Goal: Information Seeking & Learning: Learn about a topic

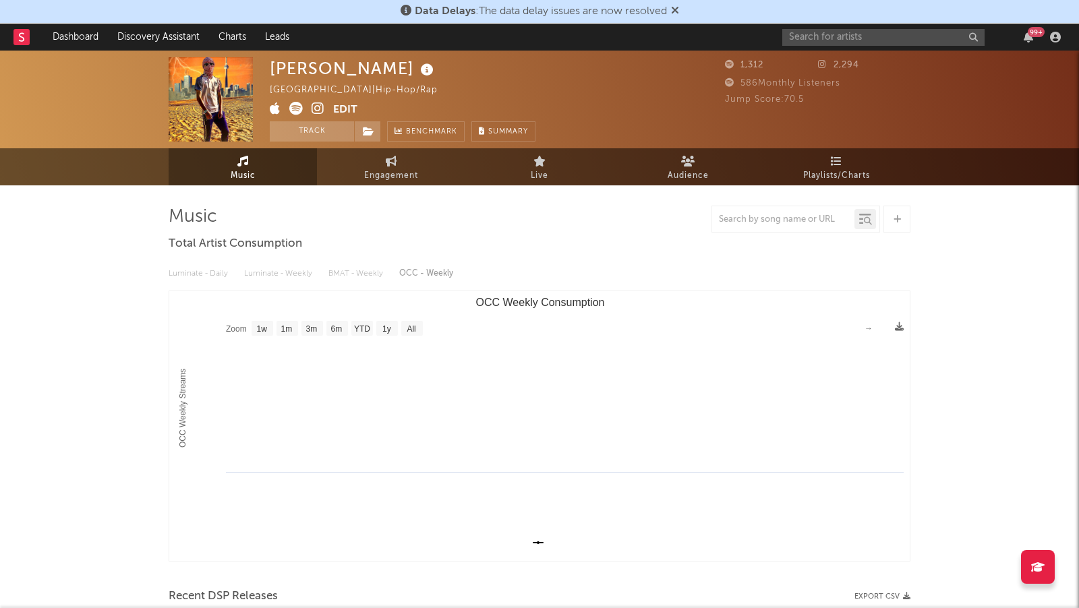
select select "1w"
click at [75, 35] on link "Dashboard" at bounding box center [75, 37] width 65 height 27
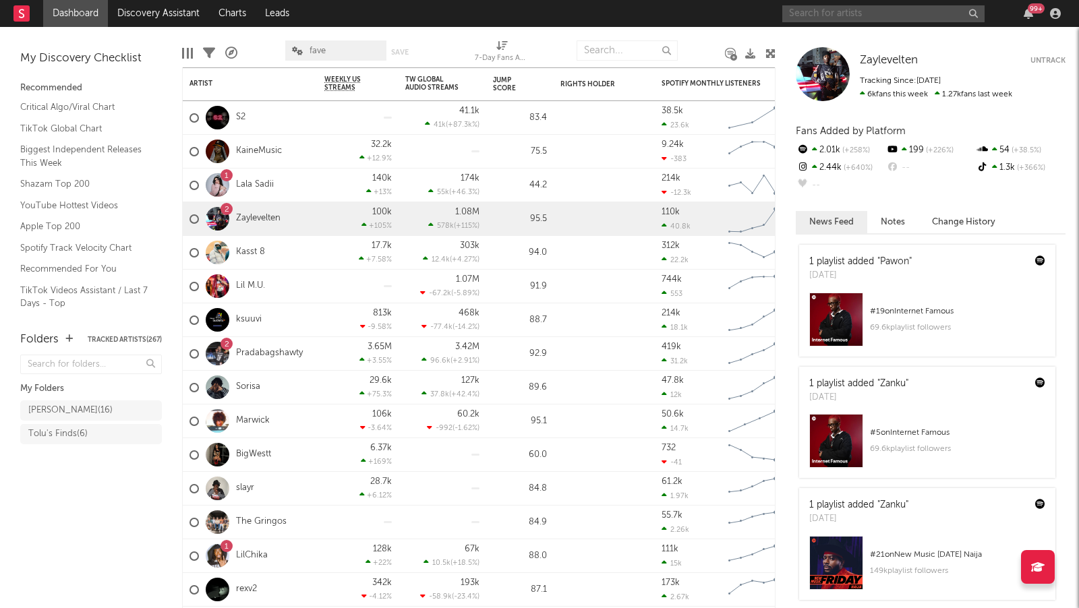
click at [803, 11] on input "text" at bounding box center [883, 13] width 202 height 17
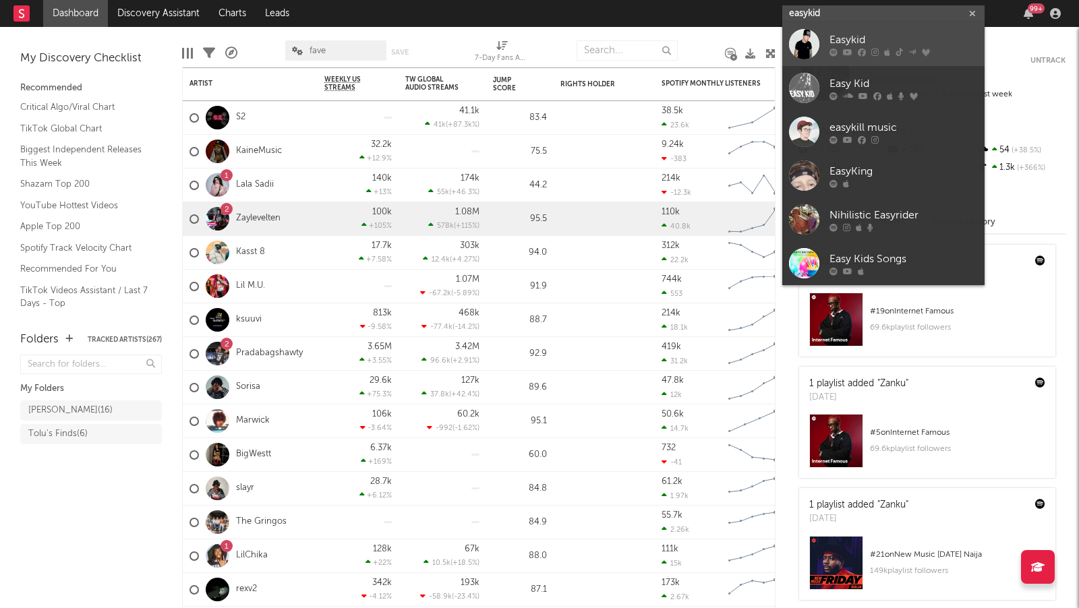
type input "easykid"
click at [916, 40] on div "Easykid" at bounding box center [904, 40] width 148 height 16
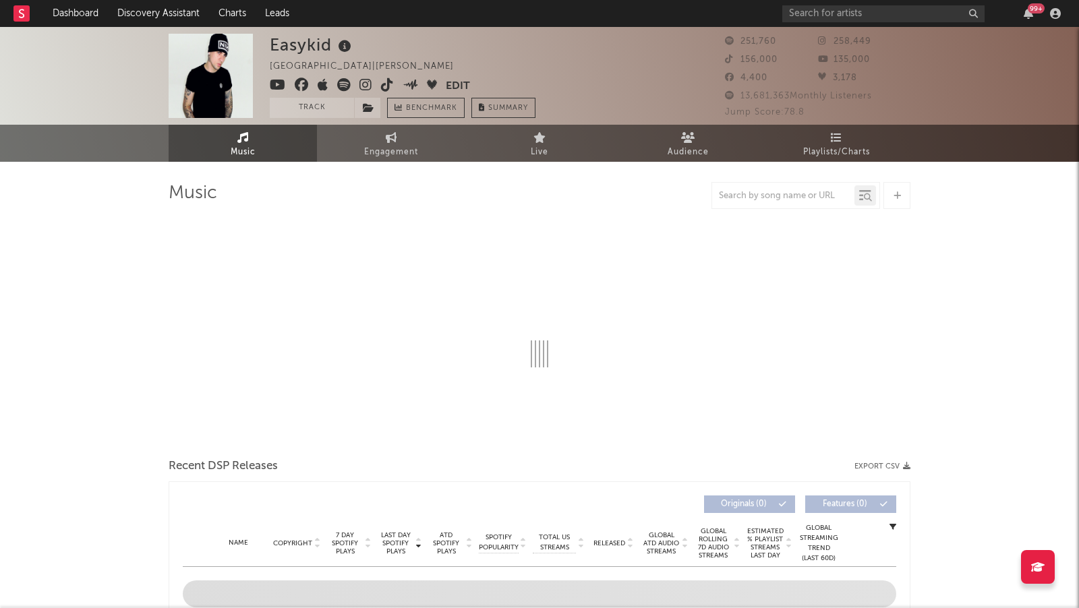
select select "6m"
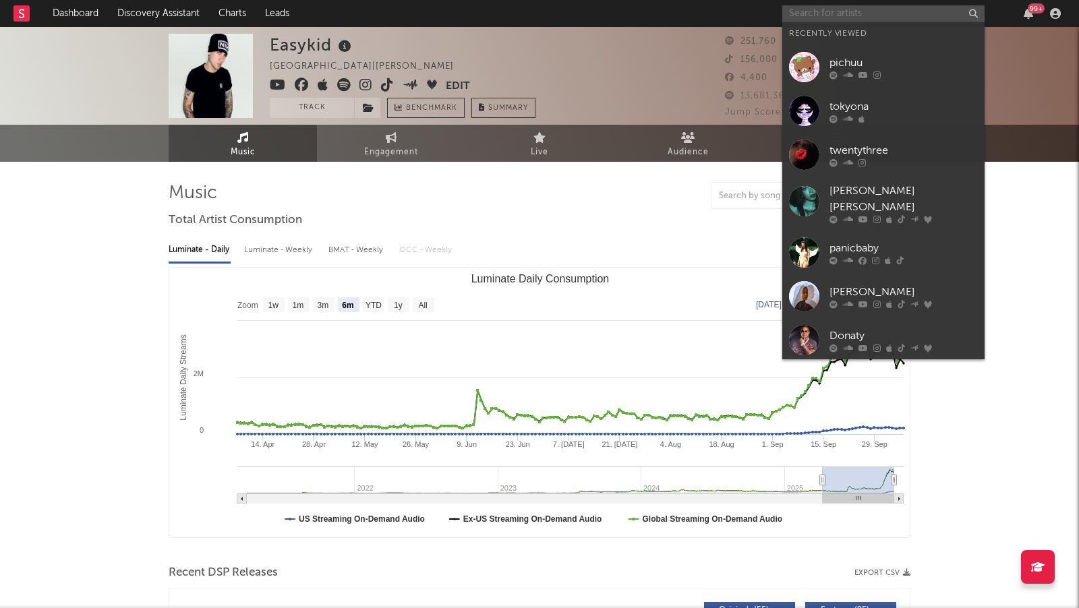
click at [867, 18] on input "text" at bounding box center [883, 13] width 202 height 17
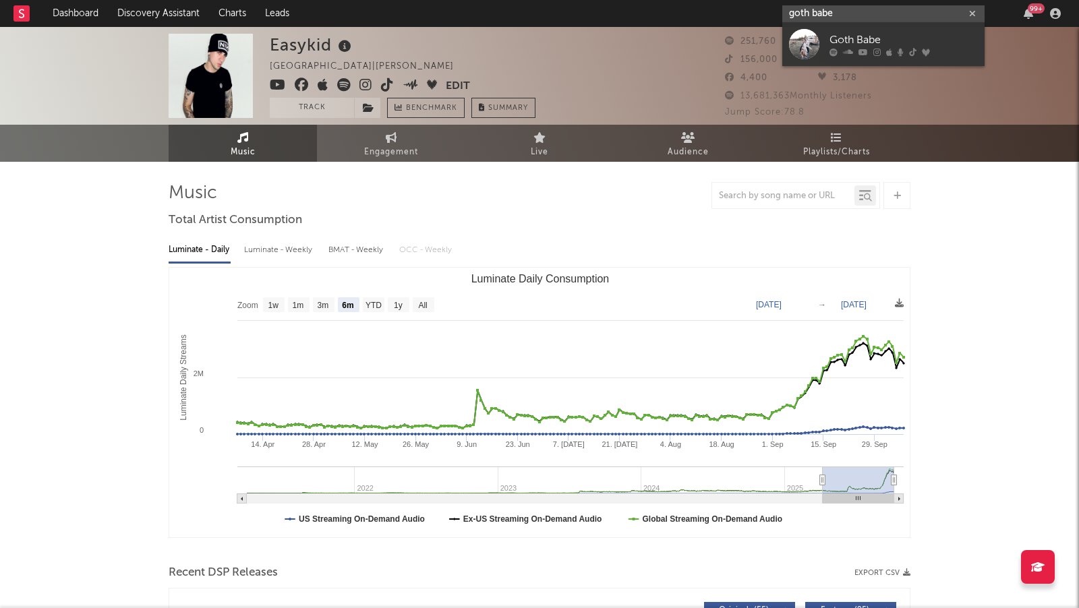
type input "goth babe"
click at [922, 31] on link "Goth Babe" at bounding box center [883, 44] width 202 height 44
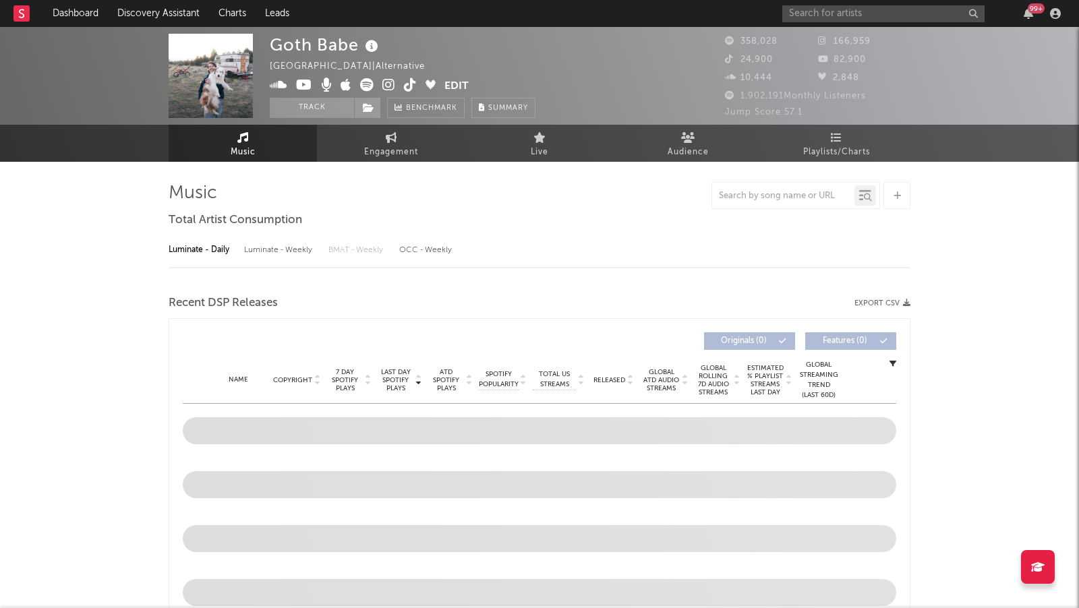
select select "6m"
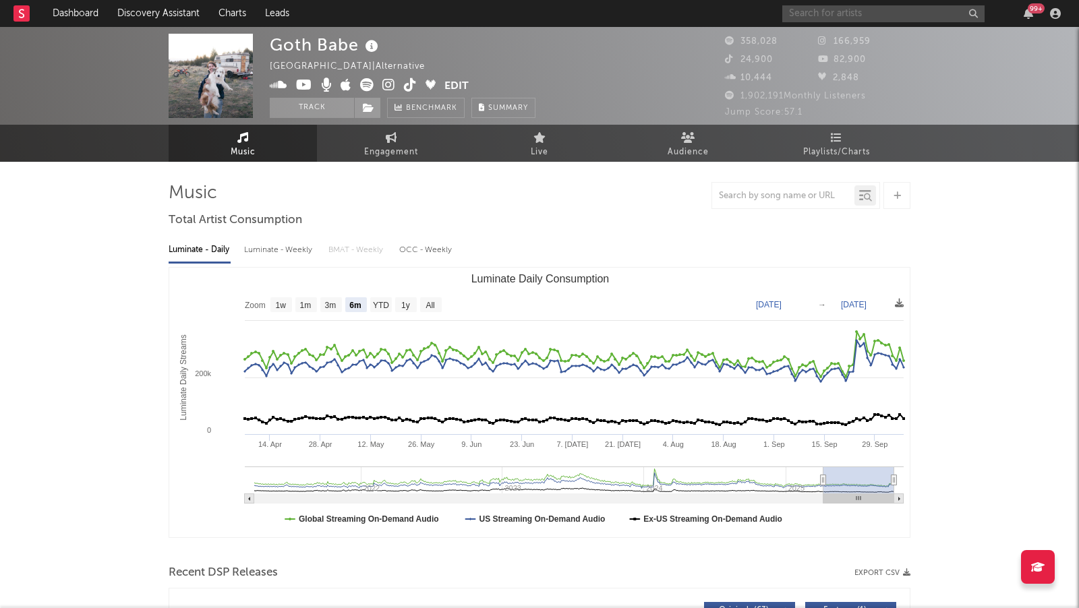
click at [826, 11] on input "text" at bounding box center [883, 13] width 202 height 17
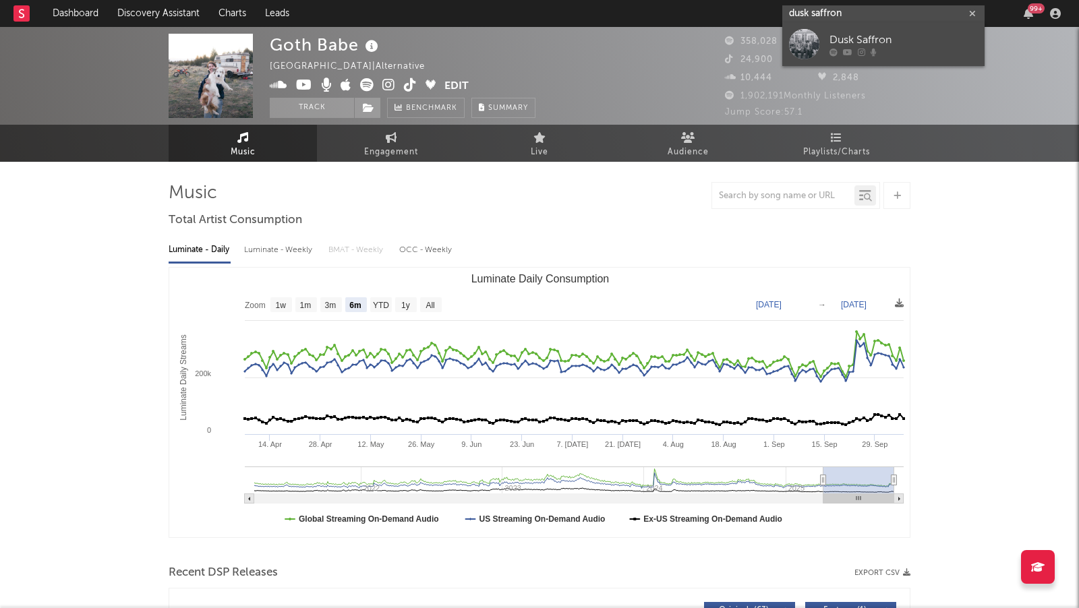
type input "dusk saffron"
click at [886, 39] on div "Dusk Saffron" at bounding box center [904, 40] width 148 height 16
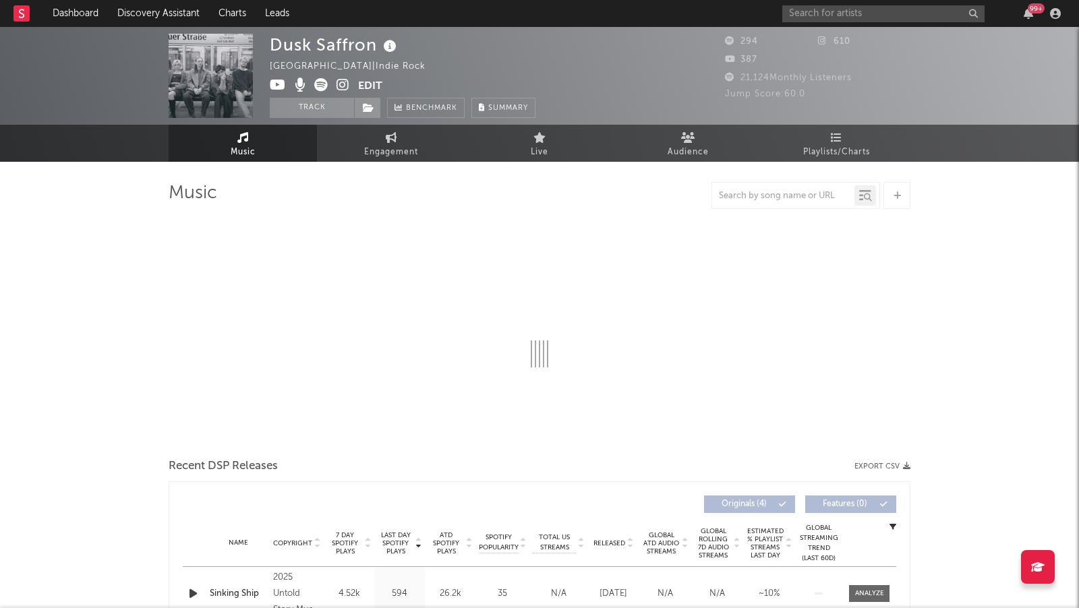
select select "1w"
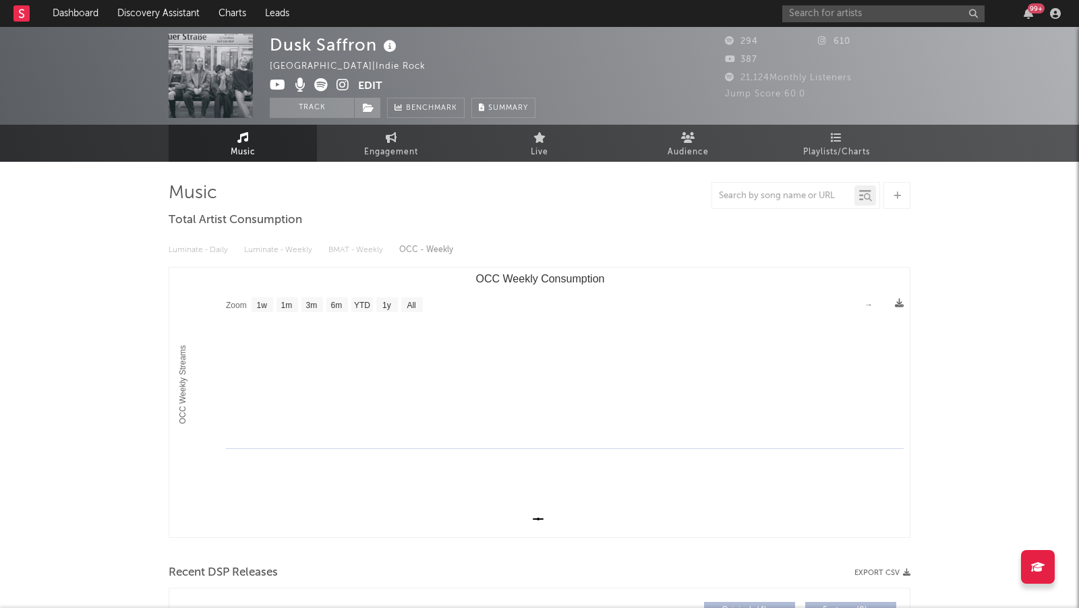
click at [344, 82] on icon at bounding box center [343, 84] width 13 height 13
click at [342, 87] on icon at bounding box center [343, 84] width 13 height 13
click at [349, 84] on span at bounding box center [314, 86] width 88 height 17
click at [343, 84] on icon at bounding box center [343, 84] width 13 height 13
click at [819, 21] on input "text" at bounding box center [883, 13] width 202 height 17
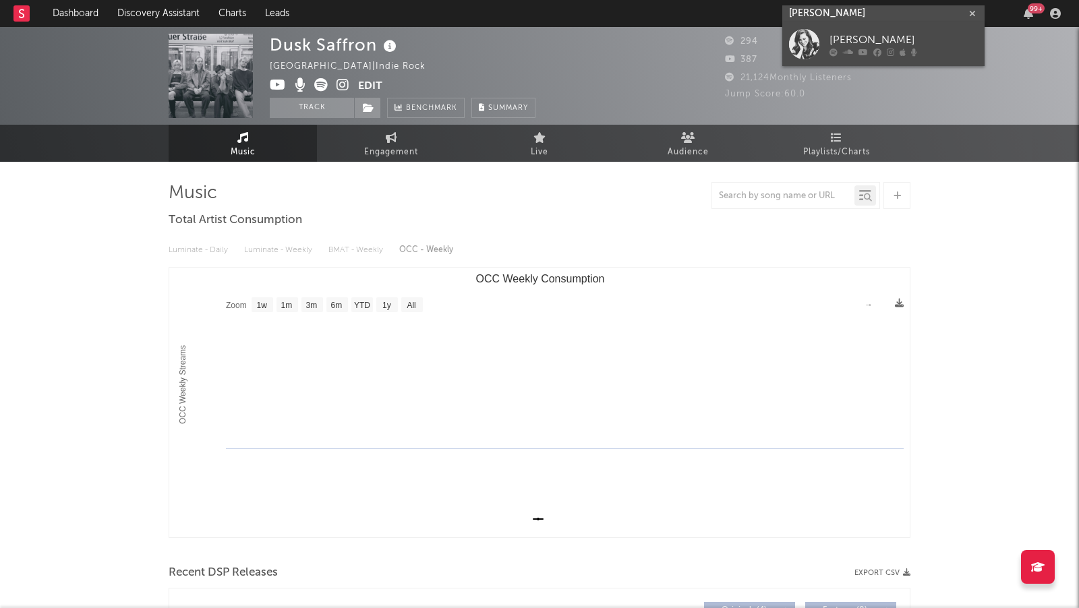
type input "[PERSON_NAME]"
click at [888, 41] on div "[PERSON_NAME]" at bounding box center [904, 40] width 148 height 16
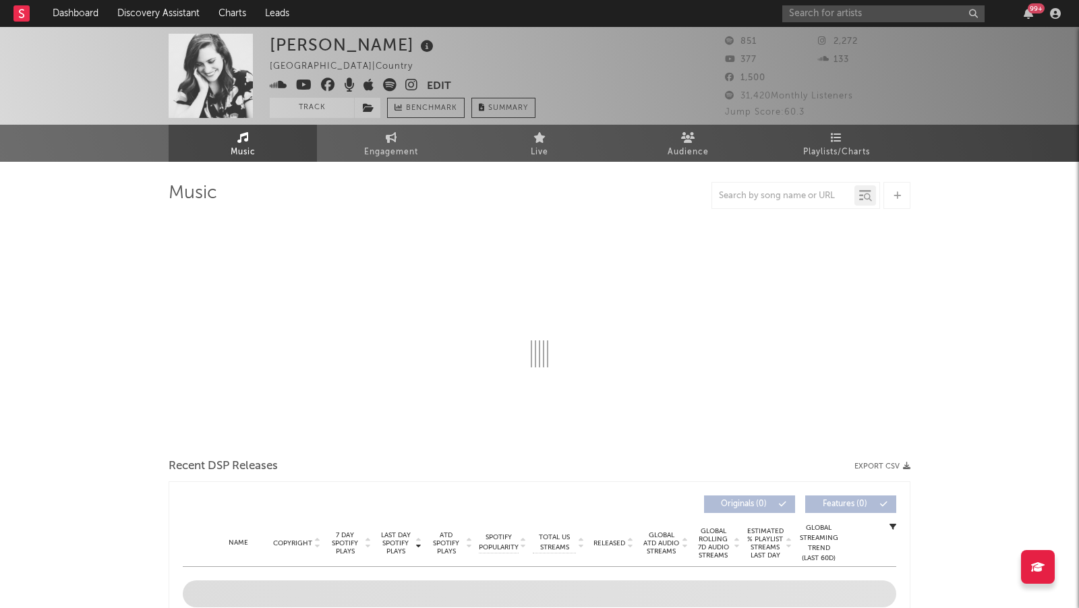
select select "1w"
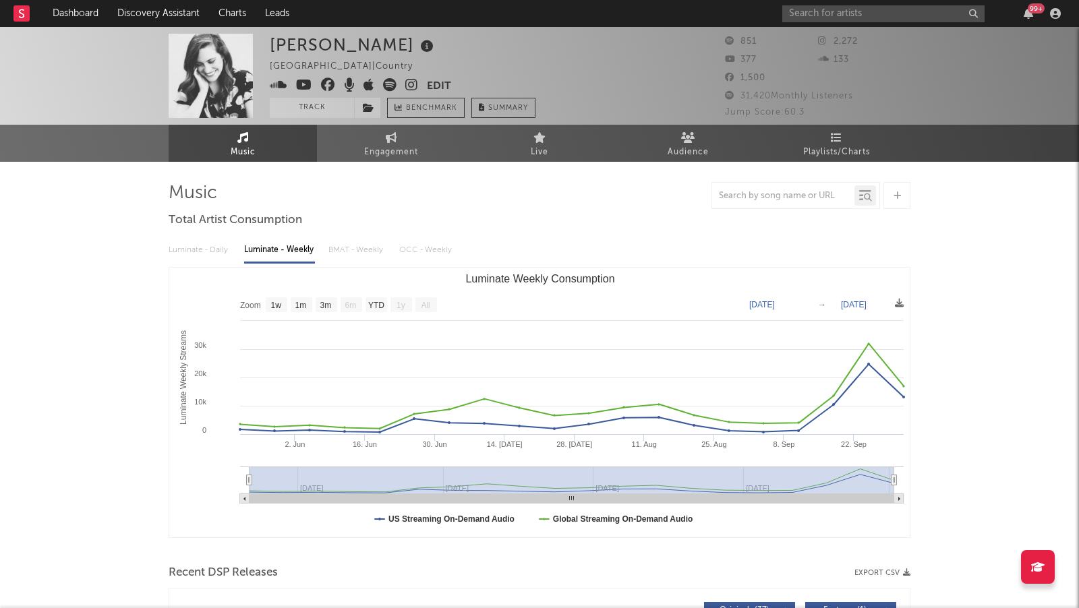
click at [407, 84] on icon at bounding box center [411, 84] width 13 height 13
click at [805, 10] on input "text" at bounding box center [883, 13] width 202 height 17
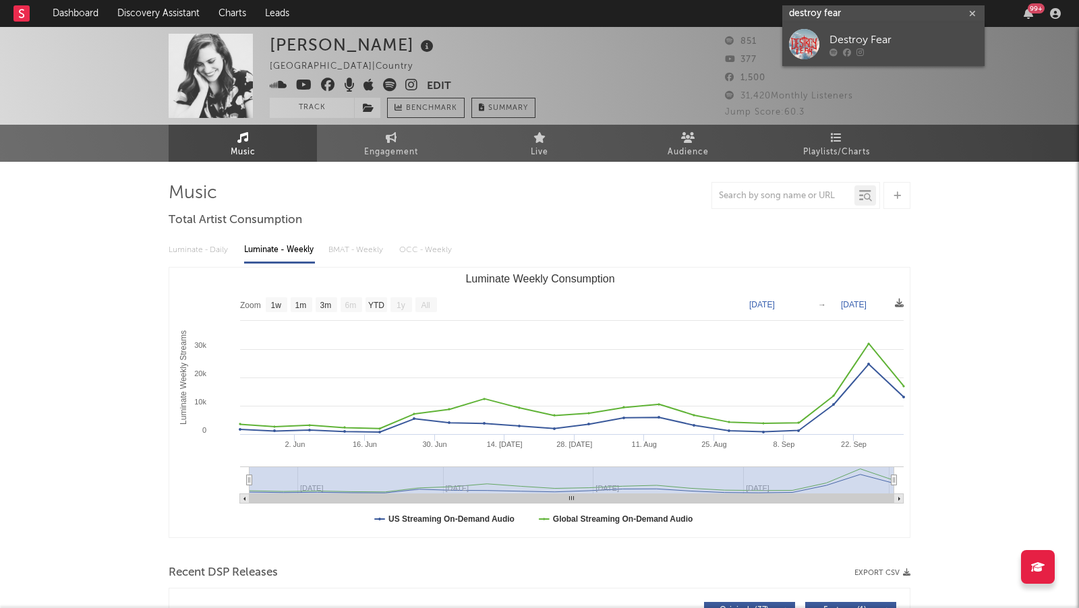
type input "destroy fear"
click at [881, 32] on link "Destroy Fear" at bounding box center [883, 44] width 202 height 44
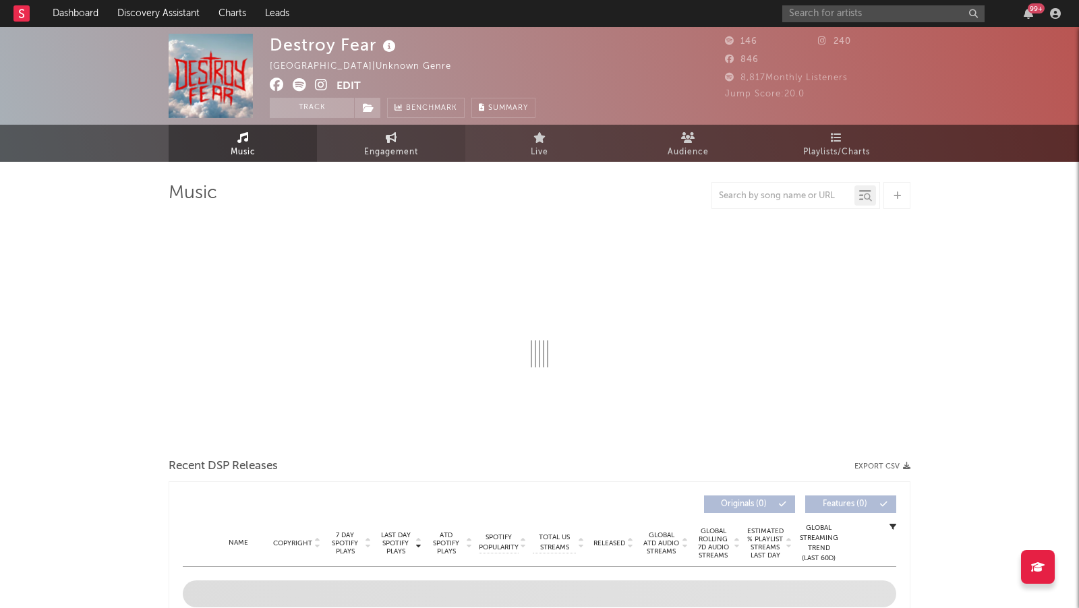
select select "1w"
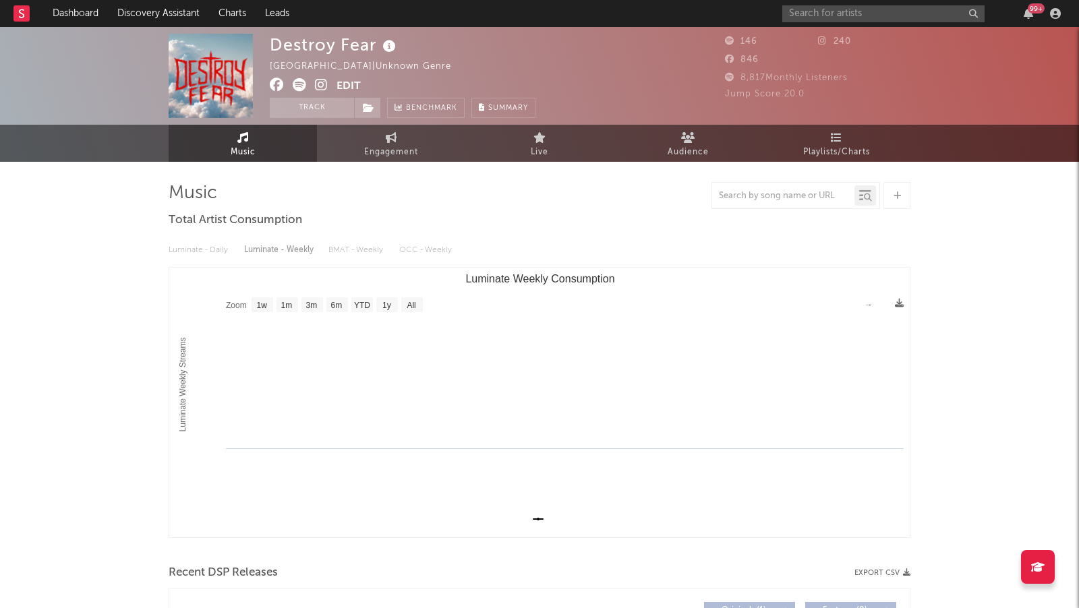
click at [325, 84] on icon at bounding box center [321, 84] width 13 height 13
